Goal: Information Seeking & Learning: Understand process/instructions

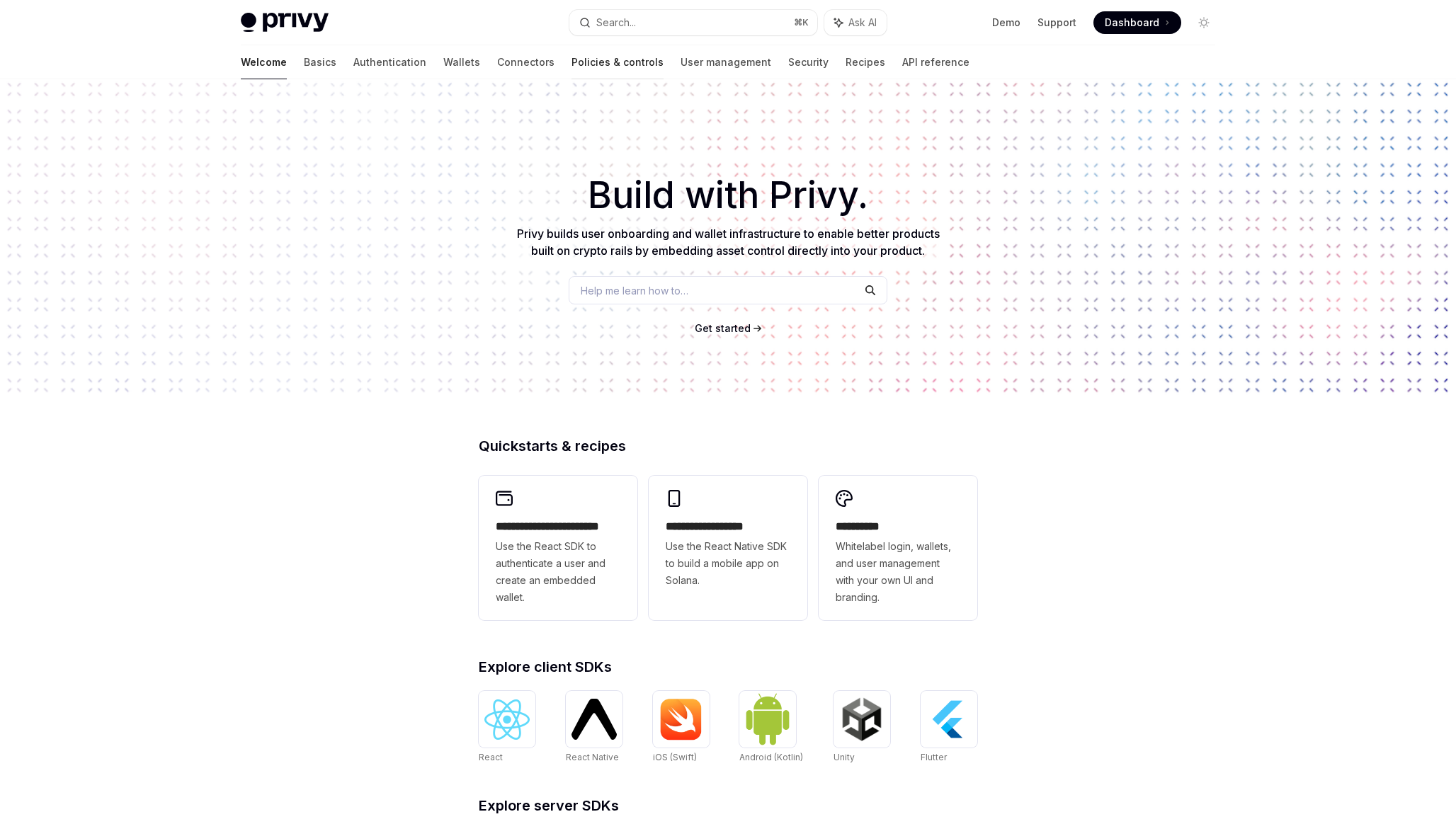
click at [571, 55] on link "Policies & controls" at bounding box center [617, 62] width 92 height 34
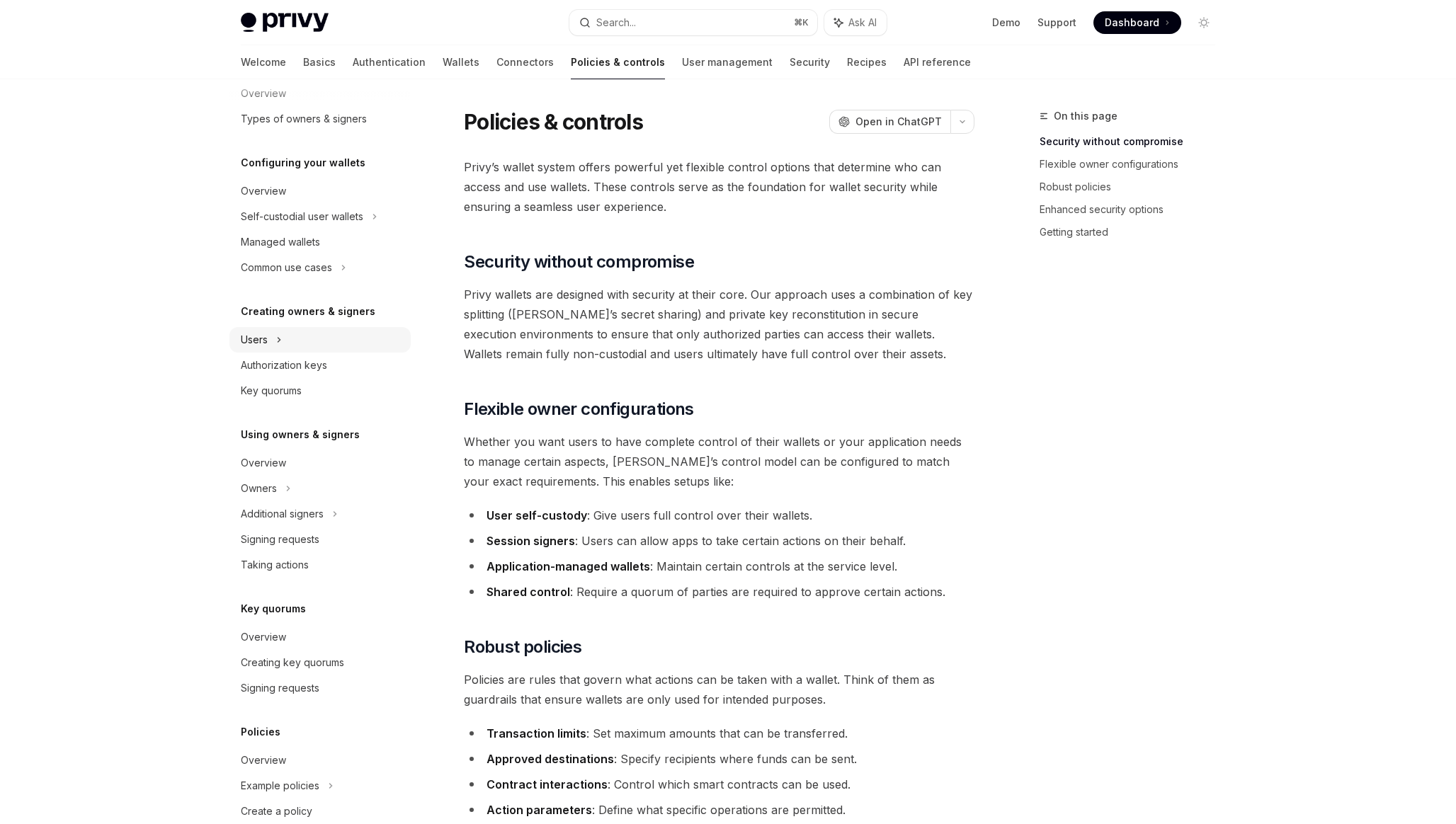
scroll to position [94, 0]
click at [291, 368] on div "Authorization keys" at bounding box center [284, 364] width 86 height 17
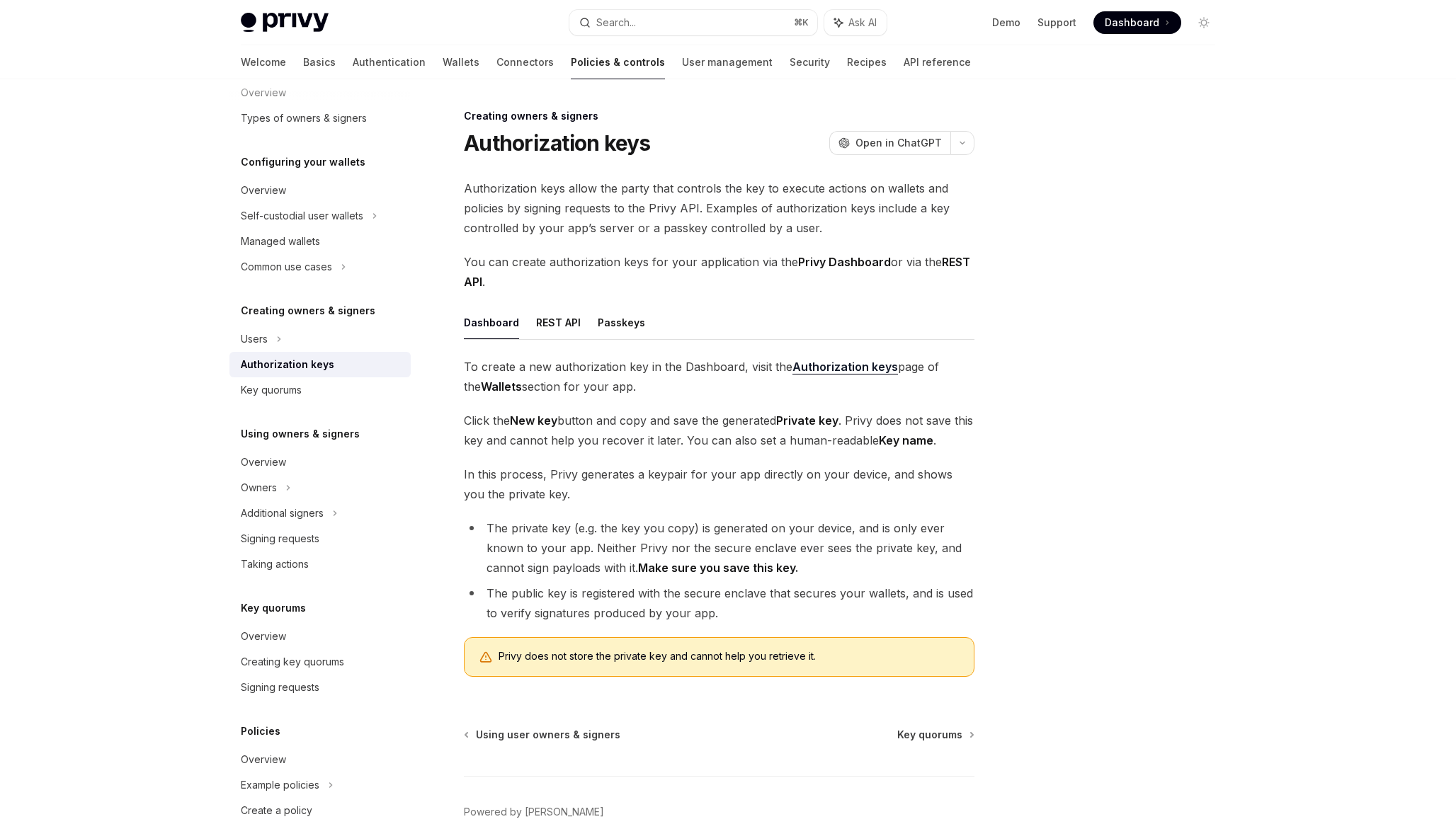
scroll to position [173, 0]
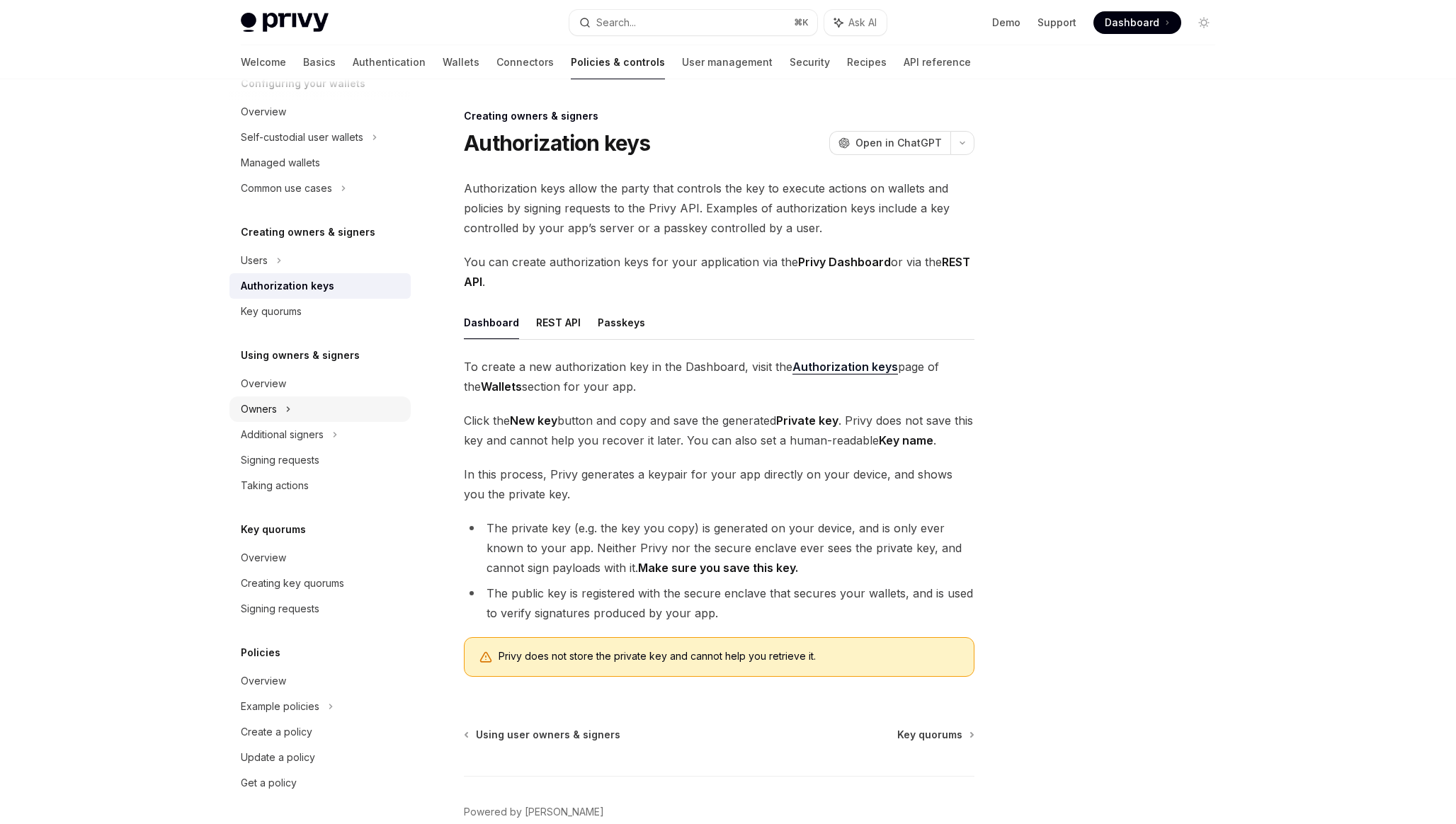
click at [282, 150] on div "Owners" at bounding box center [320, 137] width 181 height 26
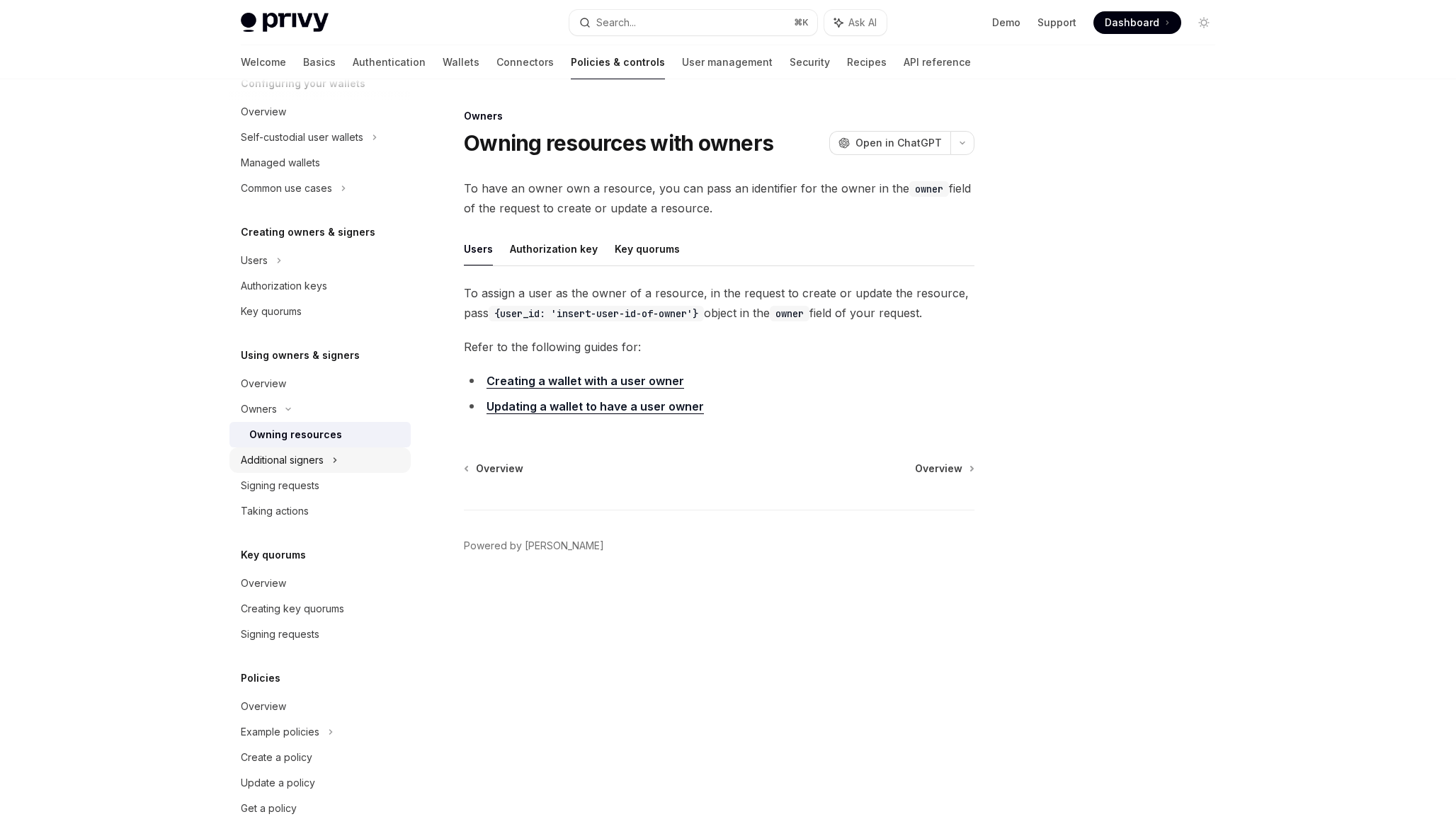
click at [279, 451] on div "Additional signers" at bounding box center [282, 460] width 83 height 17
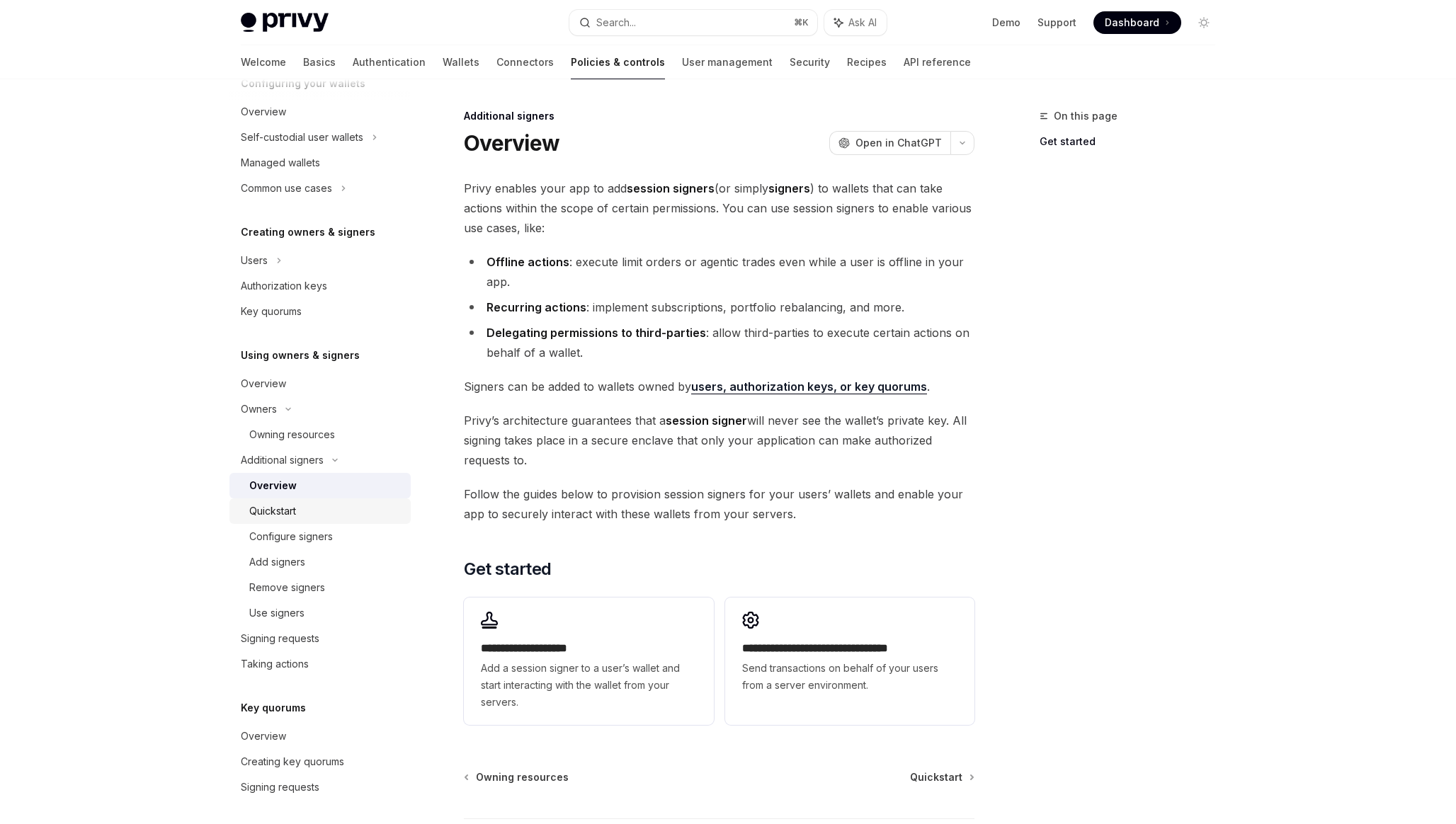
click at [274, 515] on div "Quickstart" at bounding box center [273, 511] width 47 height 17
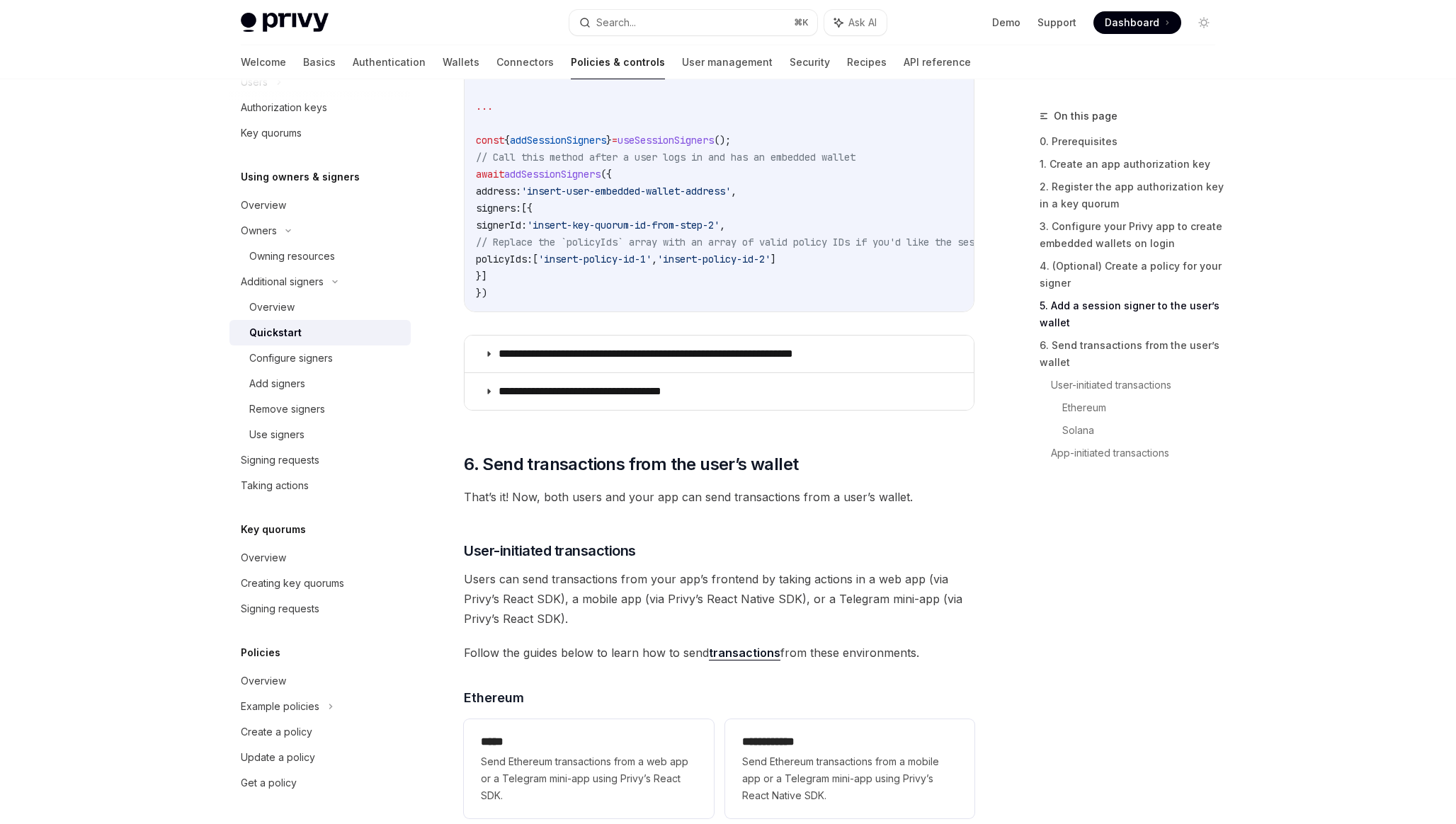
scroll to position [2580, 0]
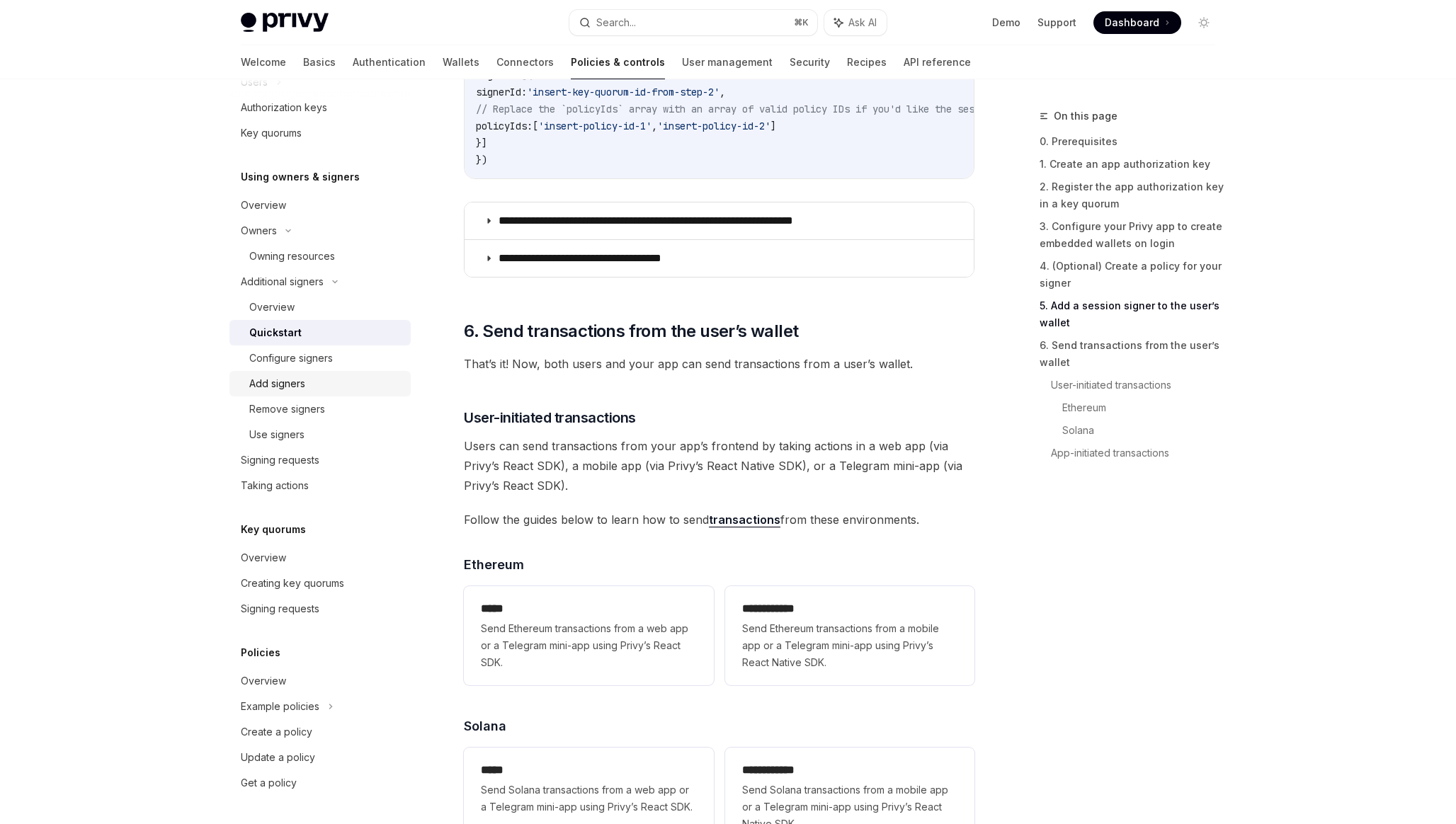
click at [257, 378] on div "Add signers" at bounding box center [277, 383] width 56 height 17
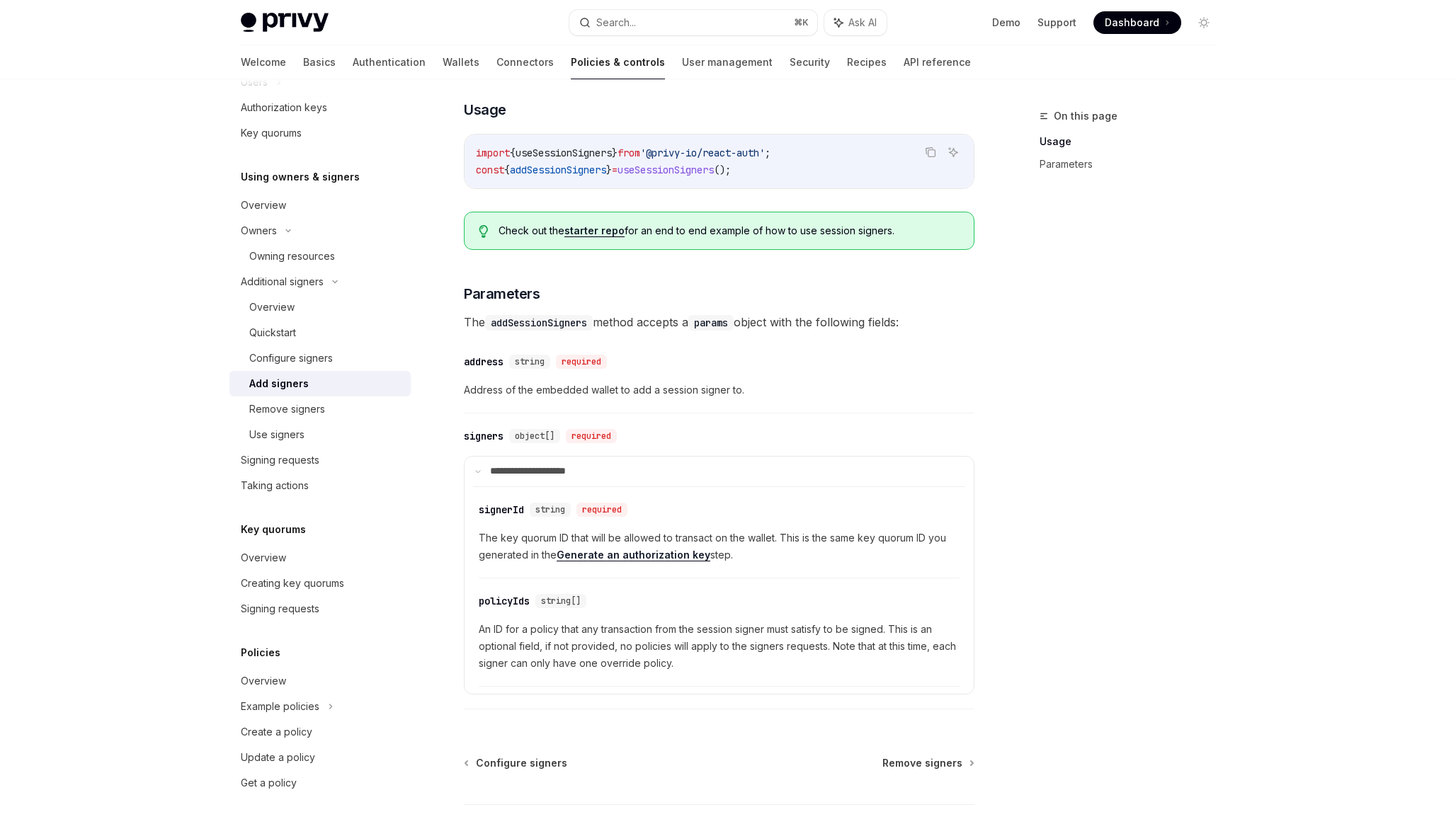
scroll to position [448, 0]
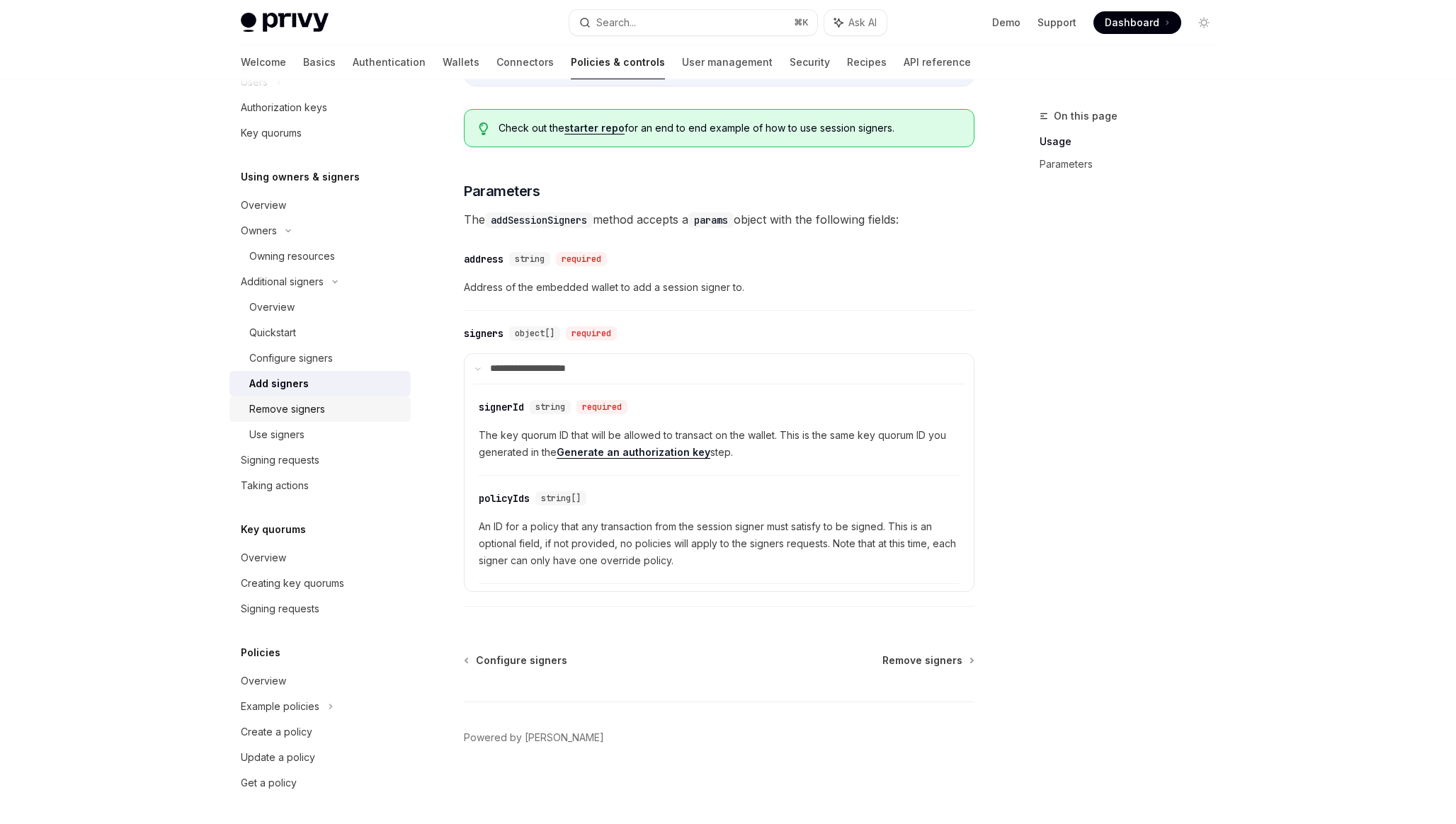
click at [301, 410] on div "Remove signers" at bounding box center [287, 409] width 76 height 17
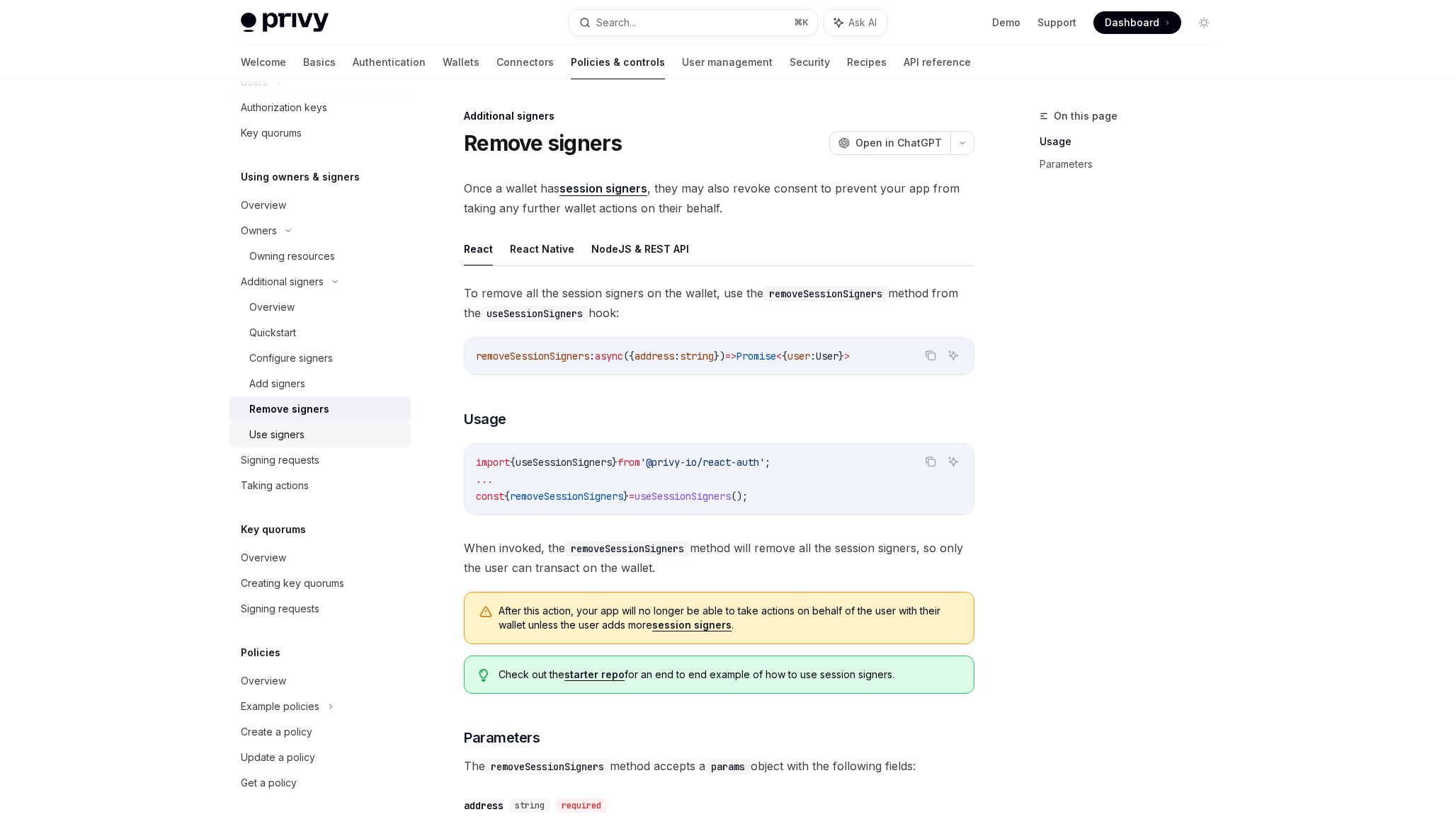
click at [293, 429] on div "Use signers" at bounding box center [277, 434] width 55 height 17
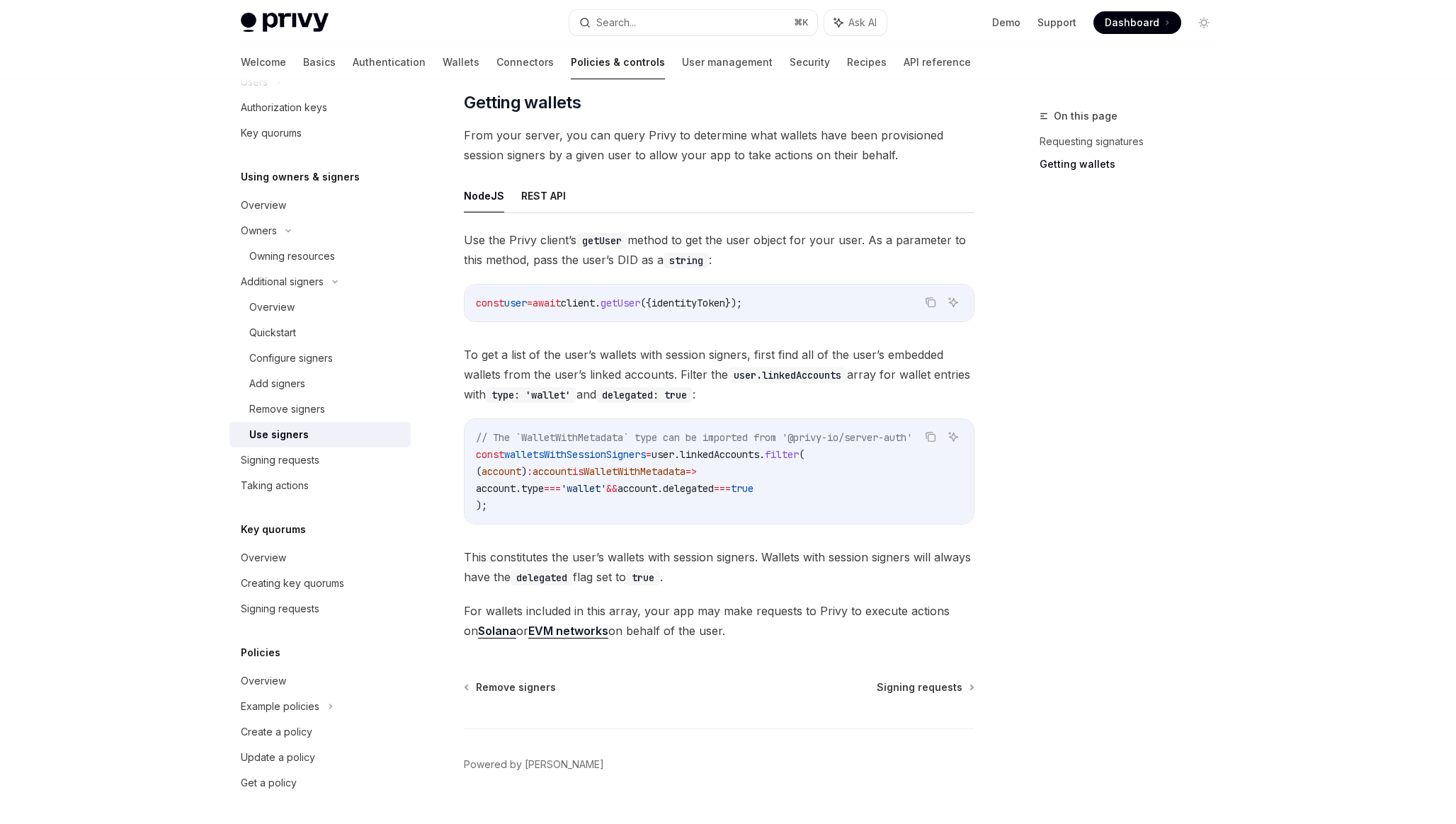
scroll to position [460, 0]
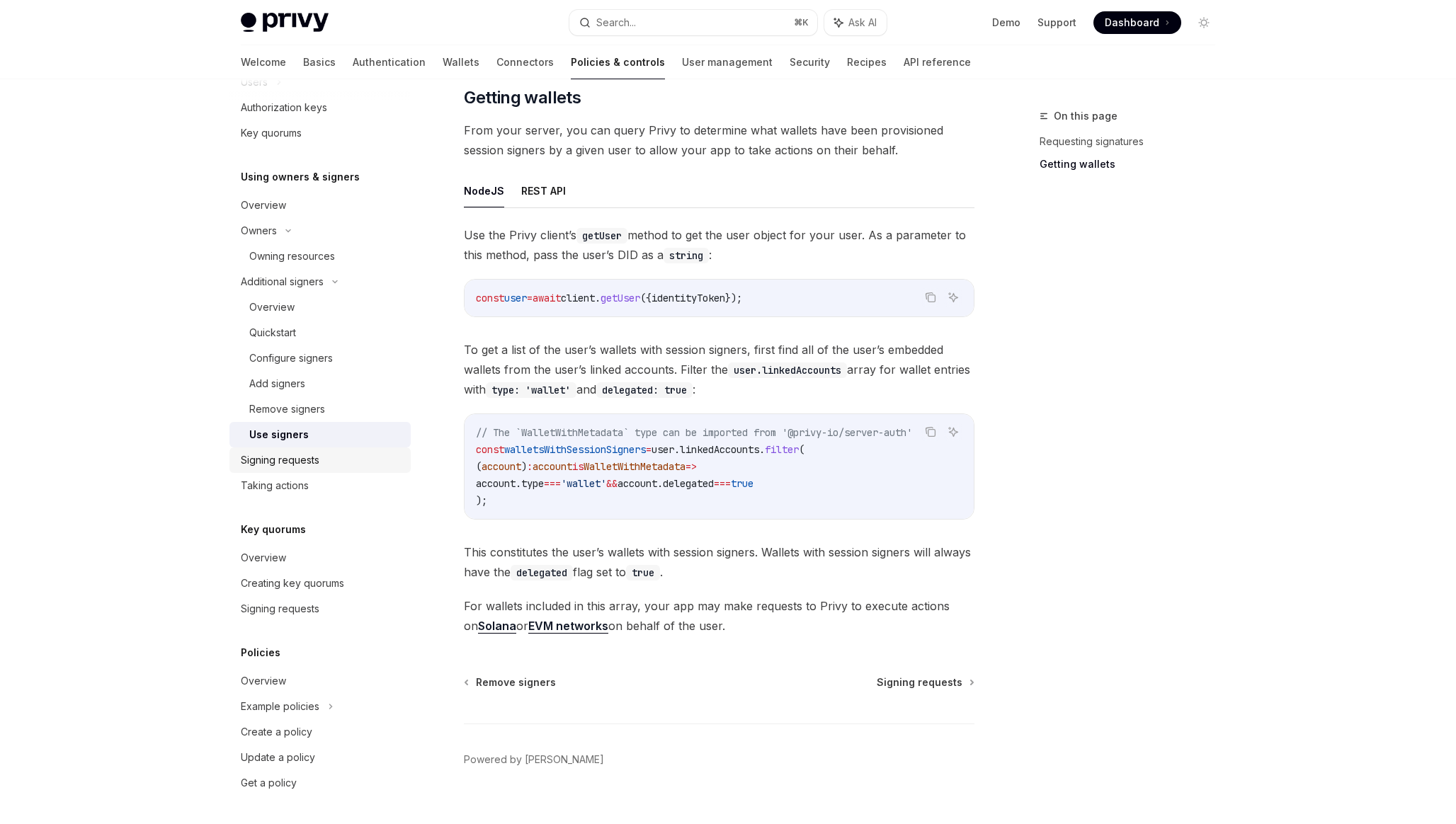
click at [313, 456] on div "Signing requests" at bounding box center [280, 460] width 79 height 17
type textarea "*"
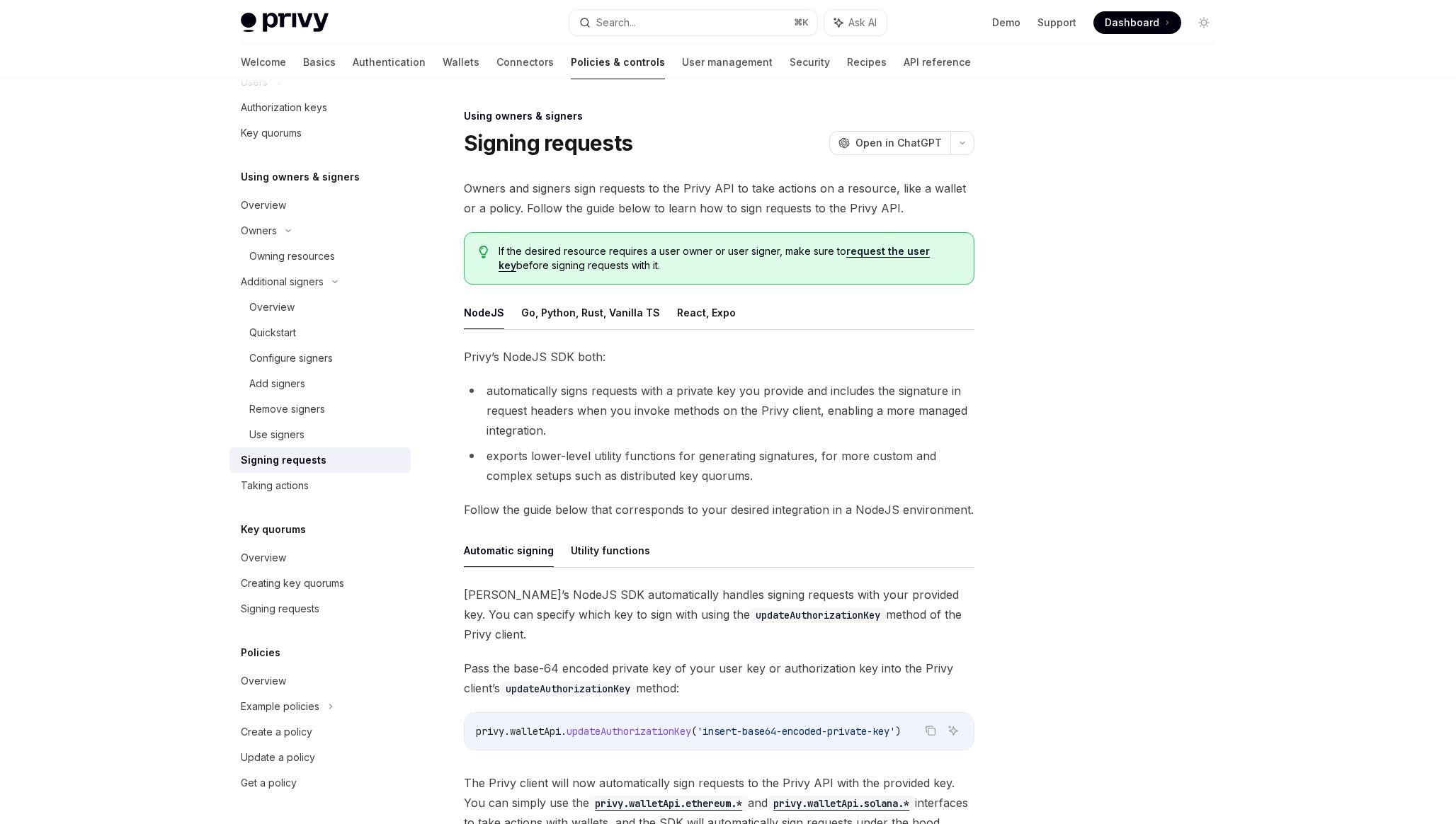
scroll to position [199, 0]
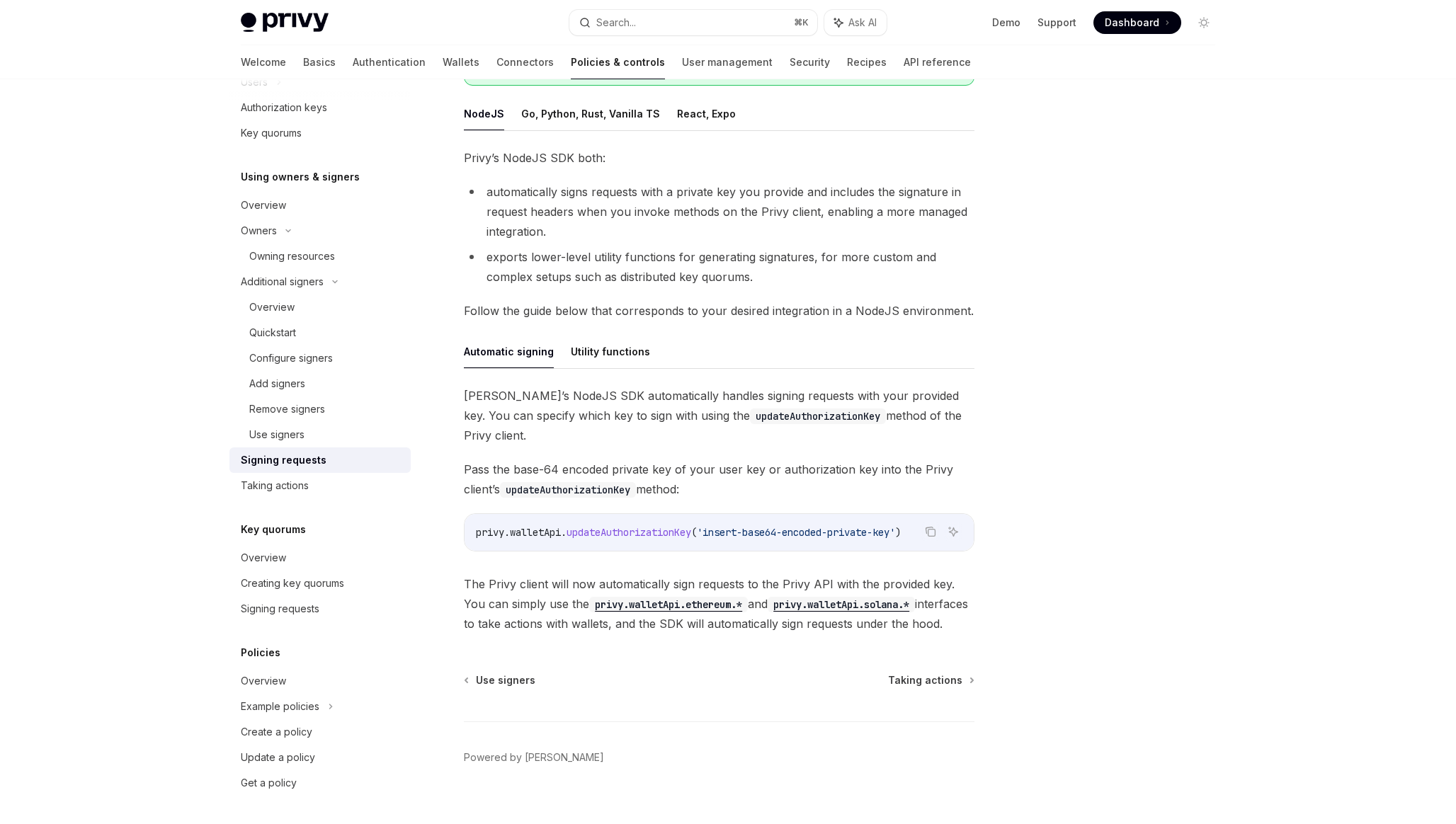
click at [612, 514] on div "privy . walletApi . updateAuthorizationKey ( 'insert-base64-encoded-private-key…" at bounding box center [719, 532] width 509 height 37
click at [617, 526] on span "updateAuthorizationKey" at bounding box center [629, 532] width 125 height 13
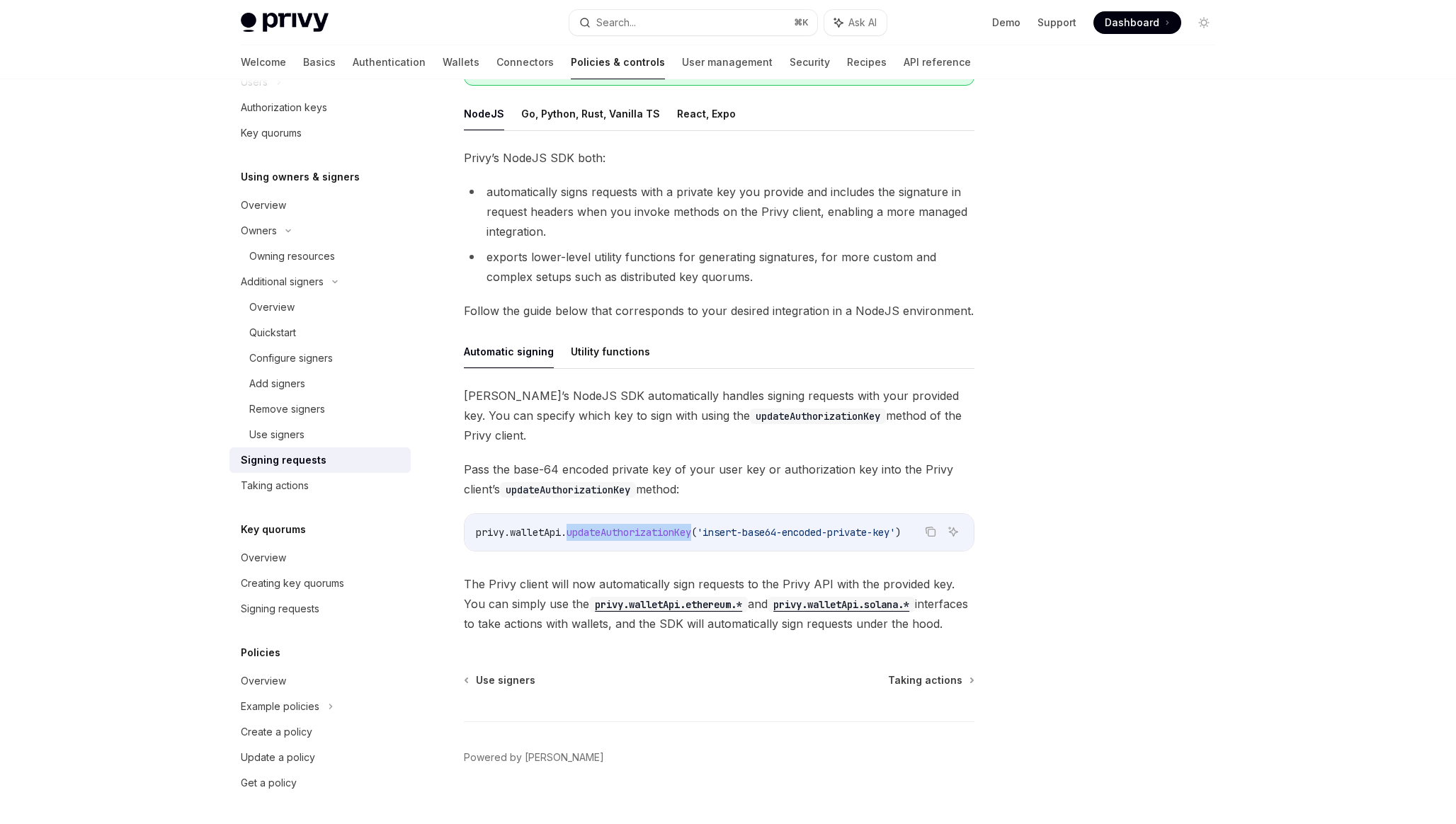
click at [617, 526] on span "updateAuthorizationKey" at bounding box center [629, 532] width 125 height 13
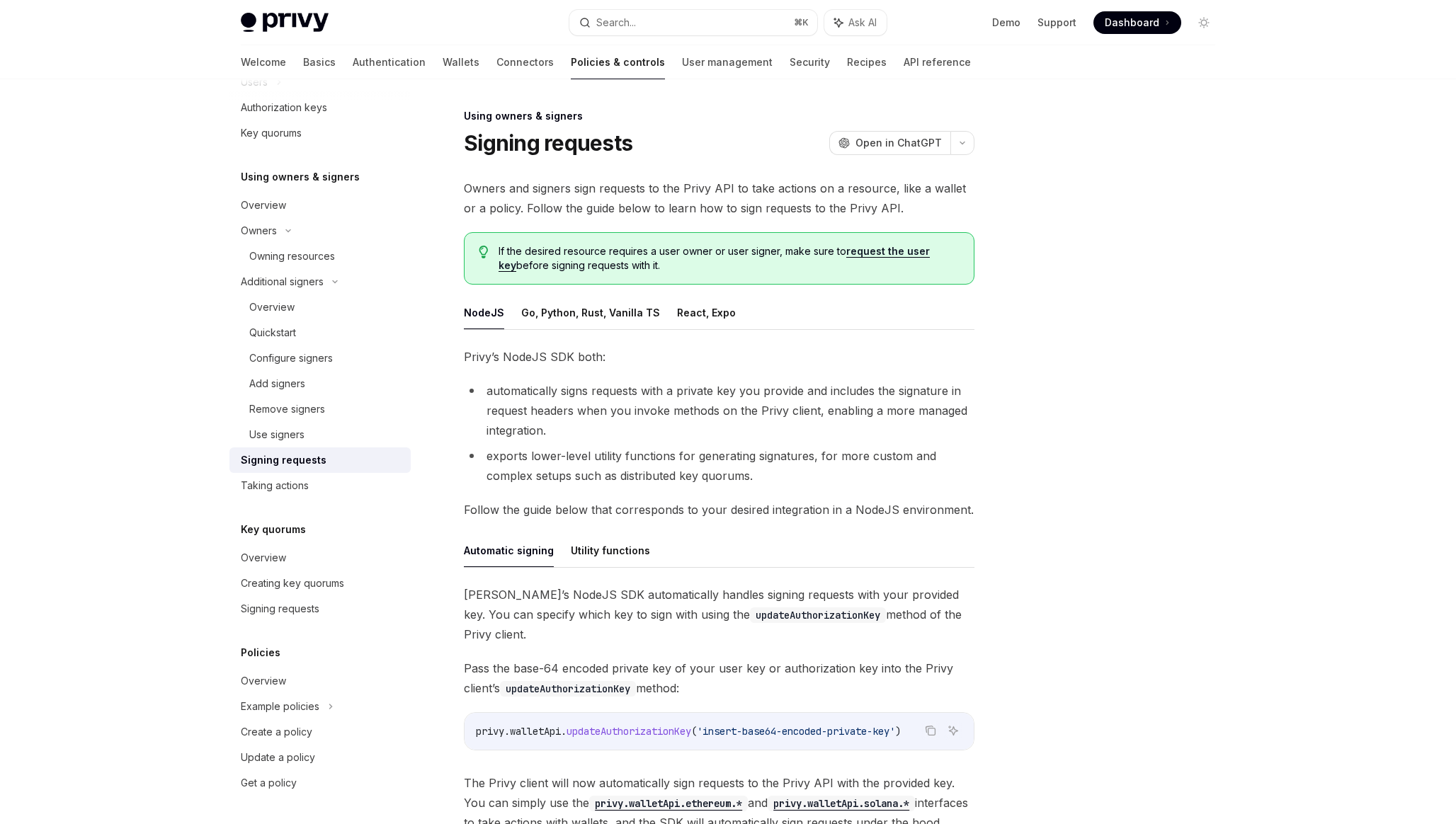
click at [1099, 93] on div "Using owners & signers Signing requests OpenAI Open in ChatGPT OpenAI Open in C…" at bounding box center [728, 560] width 997 height 963
